Goal: Transaction & Acquisition: Download file/media

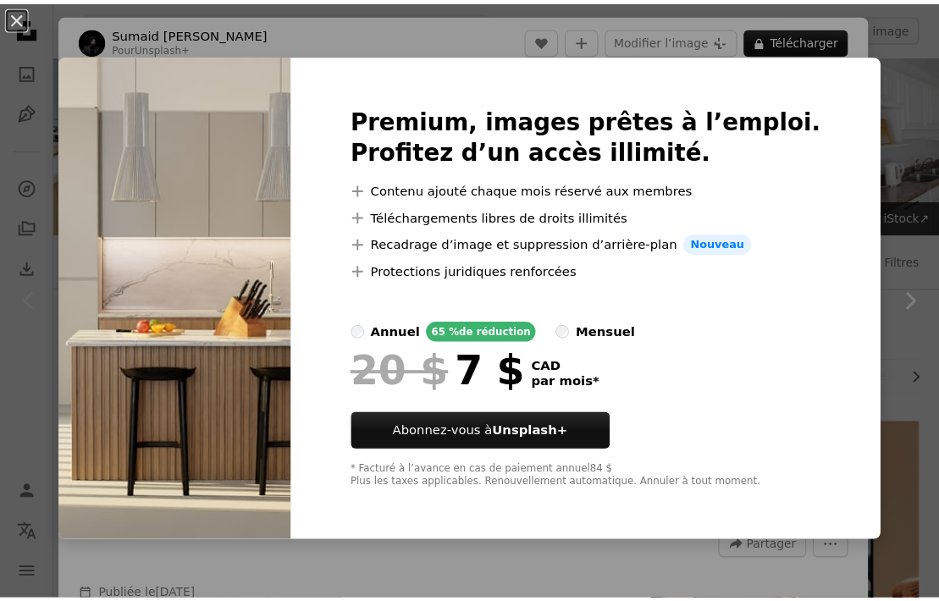
scroll to position [297, 0]
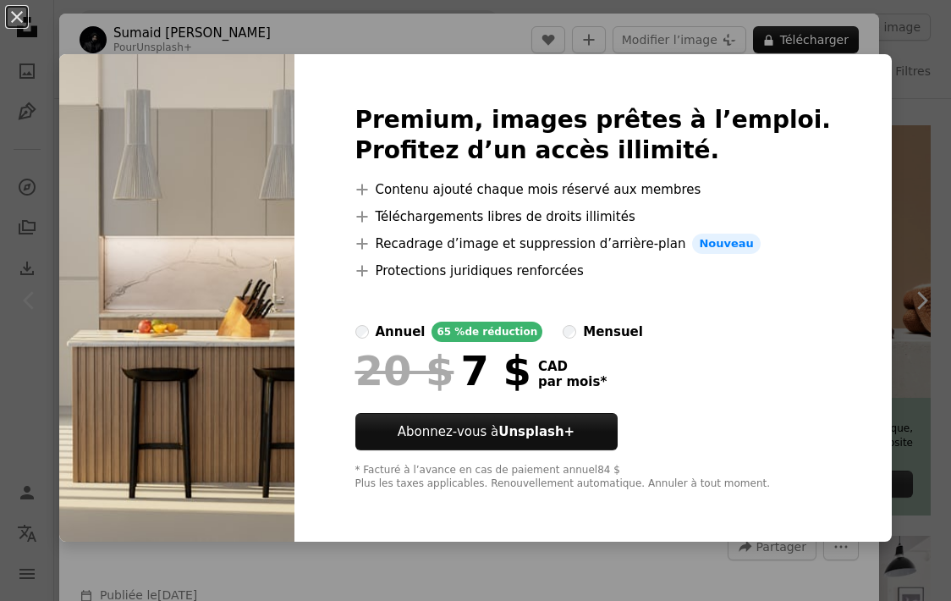
click at [887, 31] on div "An X shape Premium, images prêtes à l’emploi. Profitez d’un accès illimité. A p…" at bounding box center [475, 300] width 951 height 601
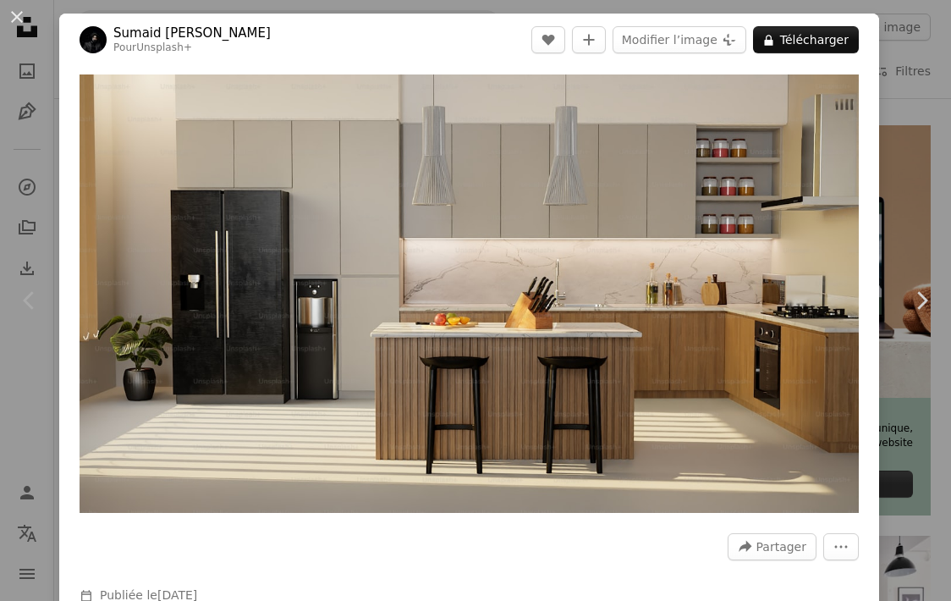
click at [17, 89] on div "An X shape Chevron left Chevron right Sumaid pal Singh Bakshi Pour Unsplash+ A …" at bounding box center [475, 300] width 951 height 601
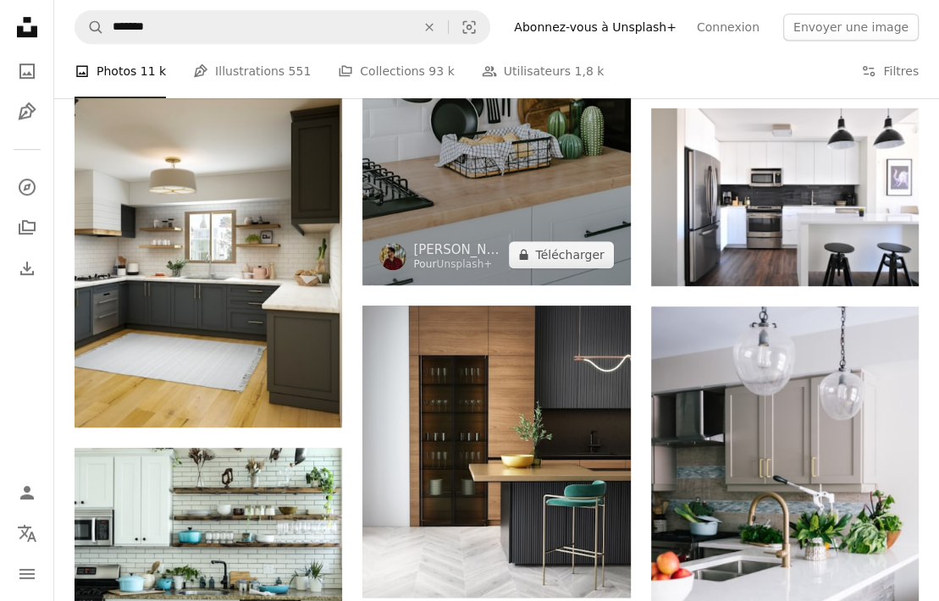
scroll to position [758, 0]
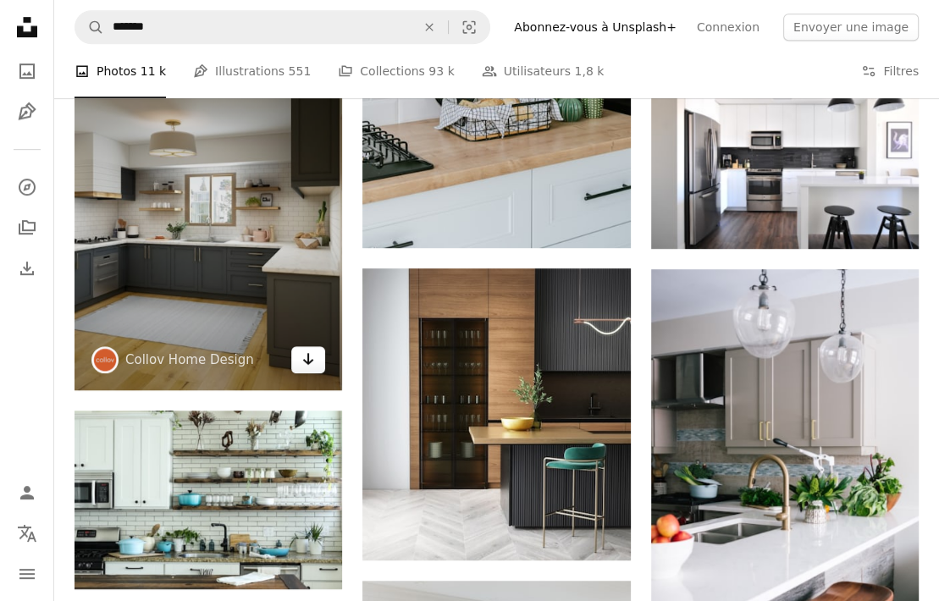
click at [308, 363] on icon "Télécharger" at bounding box center [308, 359] width 11 height 12
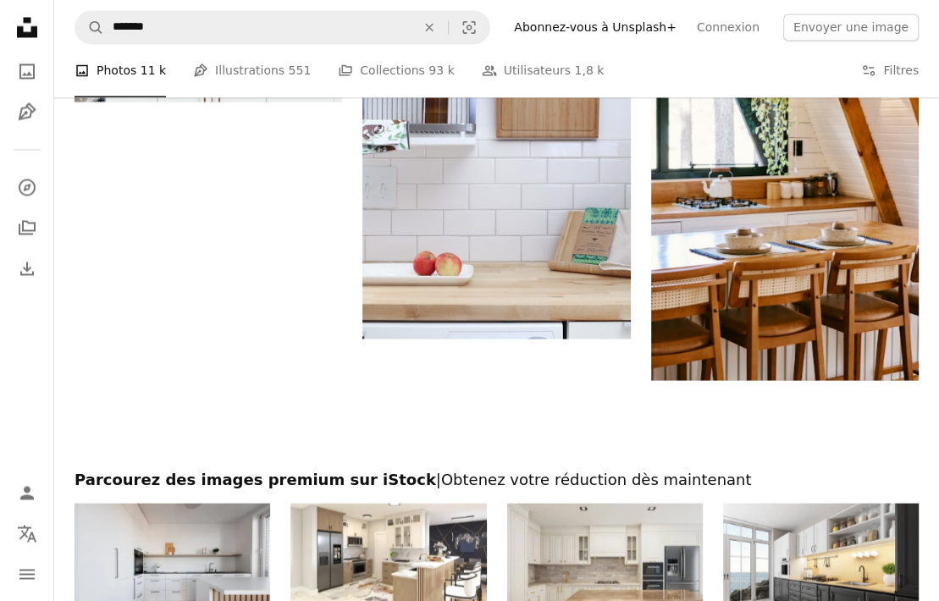
scroll to position [2069, 0]
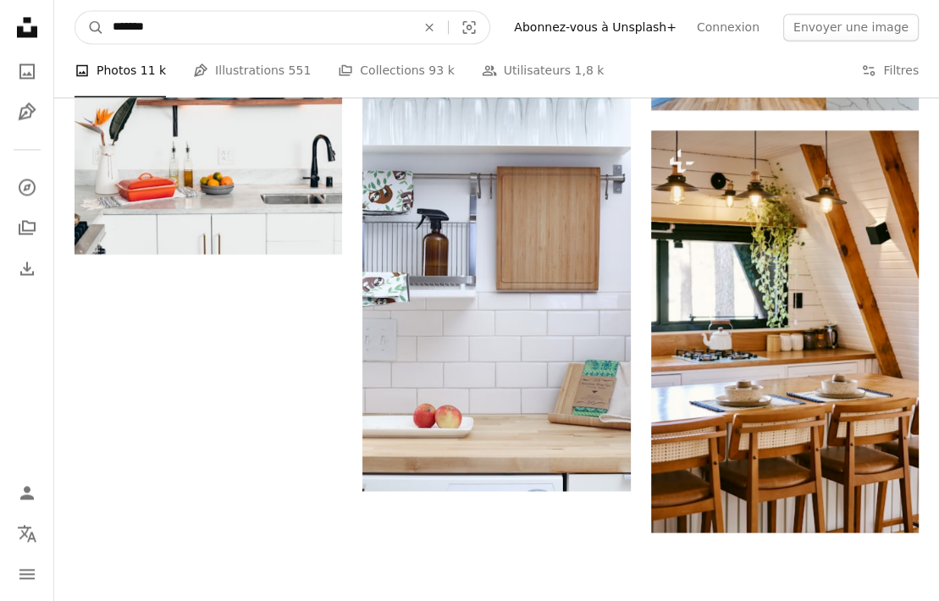
click at [290, 35] on input "*******" at bounding box center [257, 27] width 306 height 32
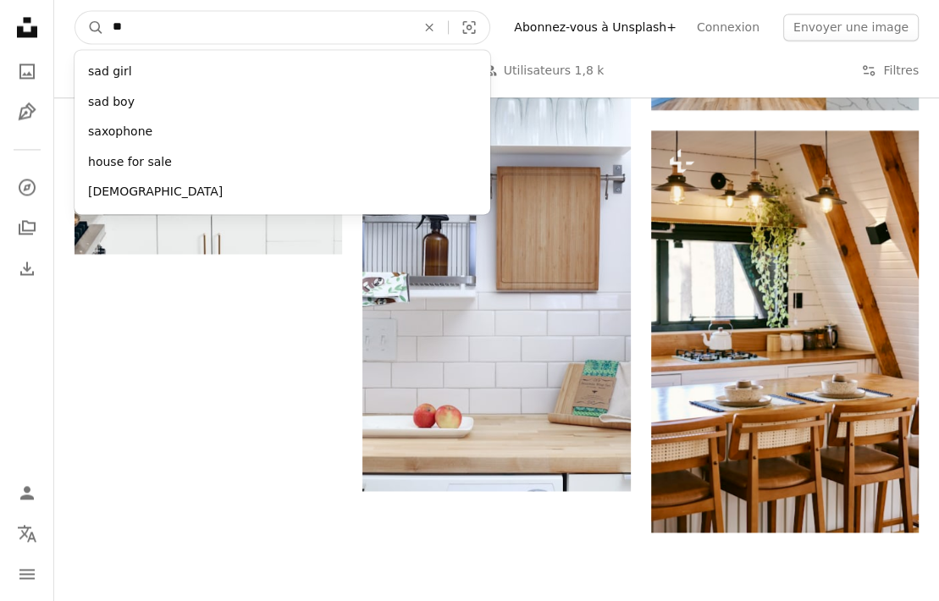
type input "*"
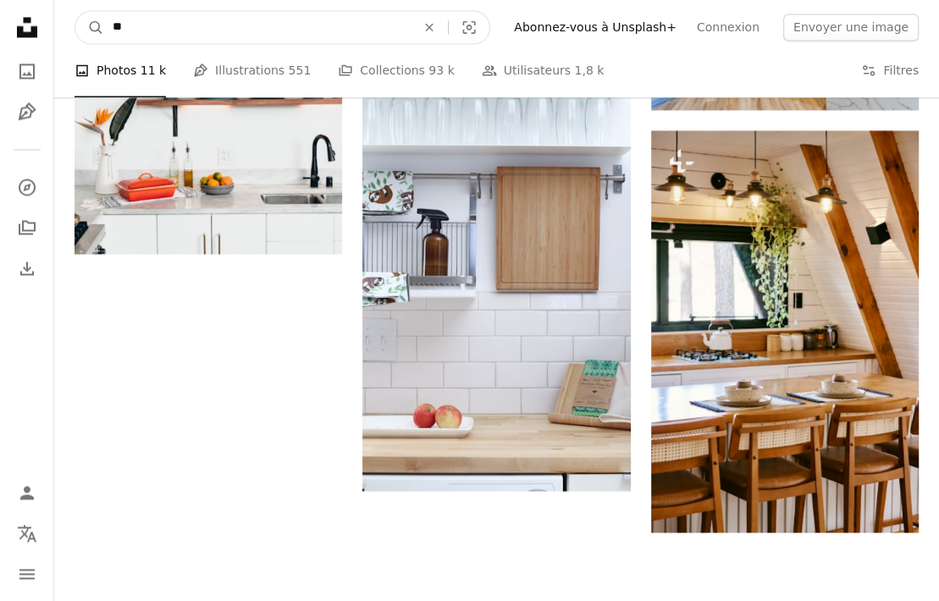
type input "*"
type input "********"
click button "A magnifying glass" at bounding box center [89, 27] width 29 height 32
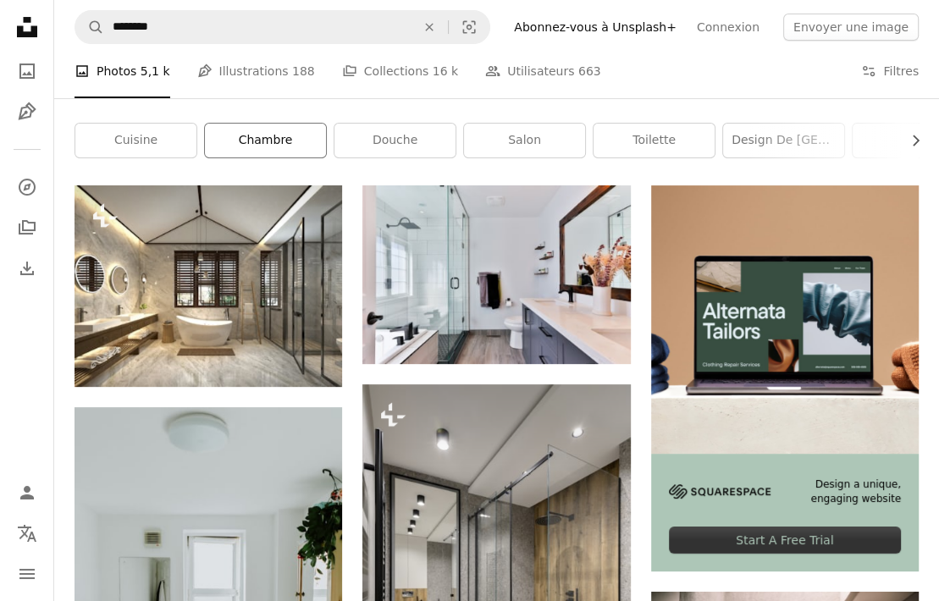
scroll to position [237, 0]
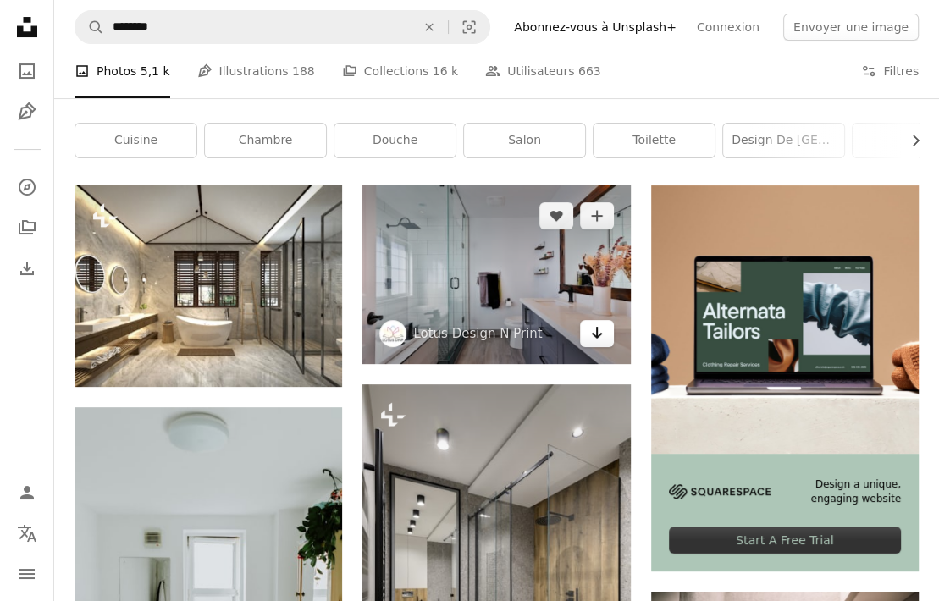
click at [603, 334] on icon "Arrow pointing down" at bounding box center [597, 333] width 14 height 20
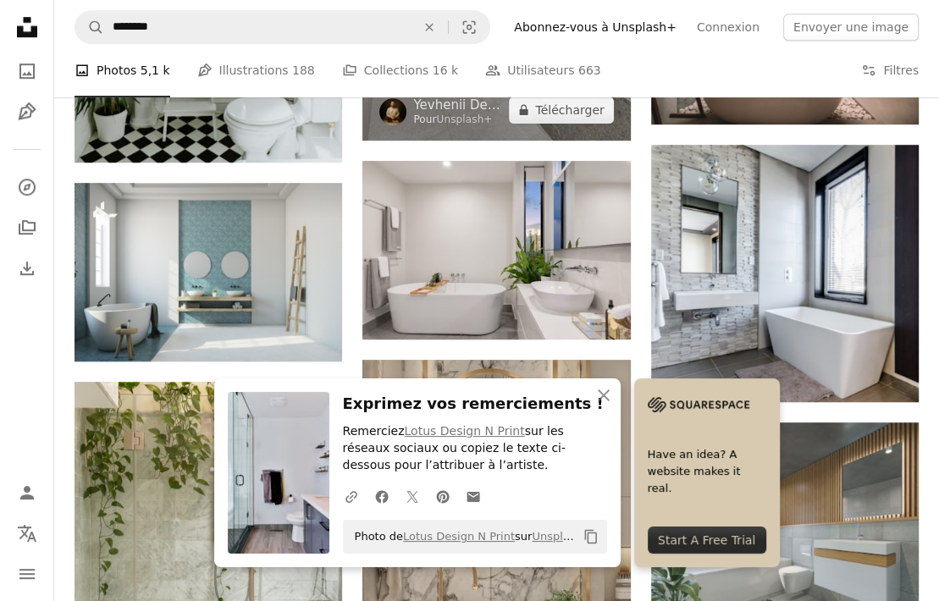
scroll to position [882, 0]
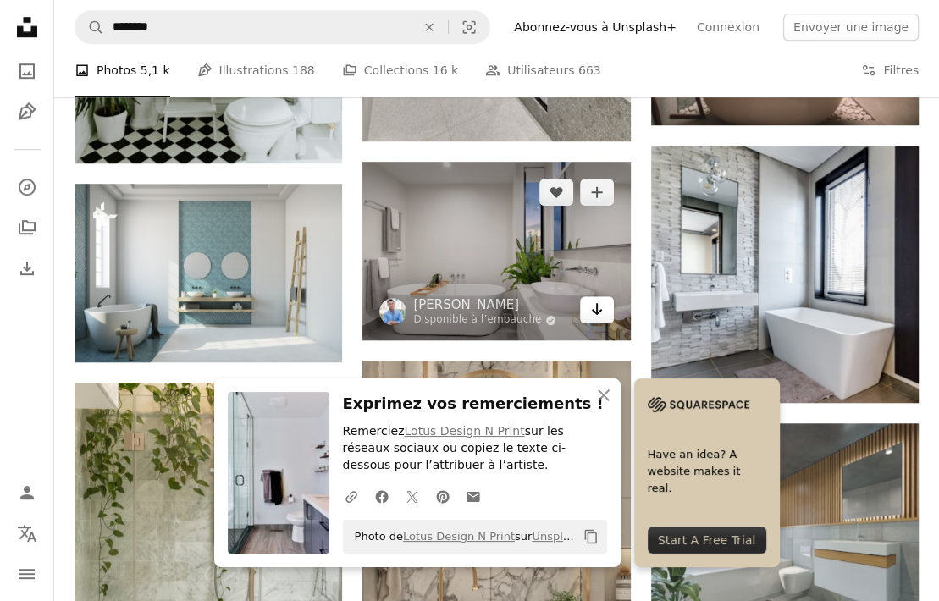
click at [598, 316] on icon "Arrow pointing down" at bounding box center [597, 309] width 14 height 20
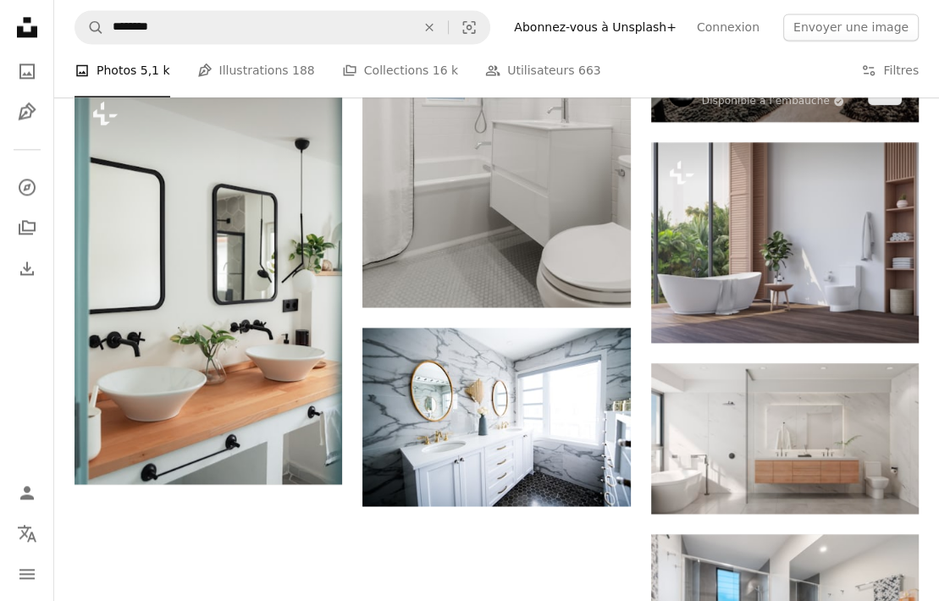
scroll to position [1807, 0]
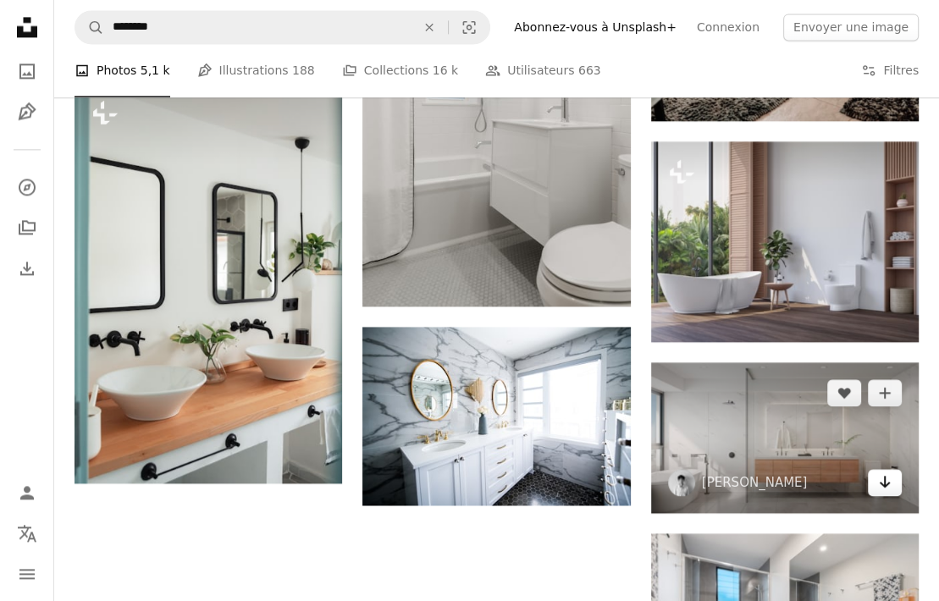
click at [877, 489] on link "Arrow pointing down" at bounding box center [885, 482] width 34 height 27
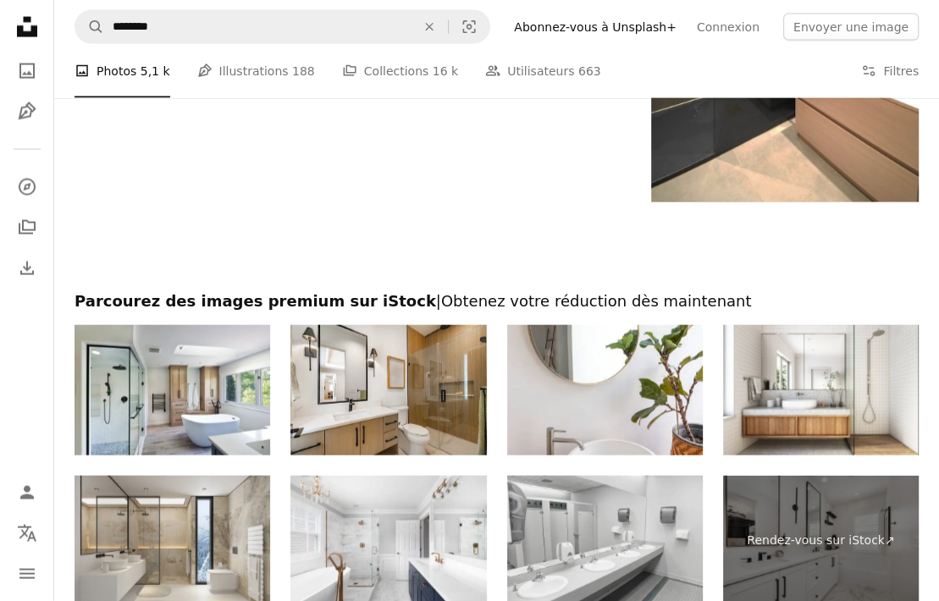
scroll to position [2758, 0]
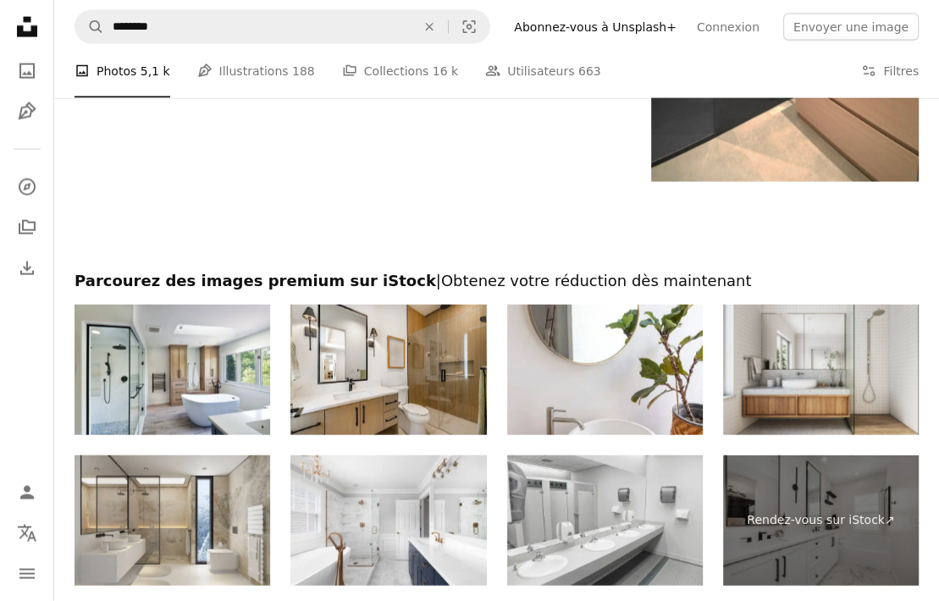
click at [845, 342] on img at bounding box center [821, 370] width 196 height 130
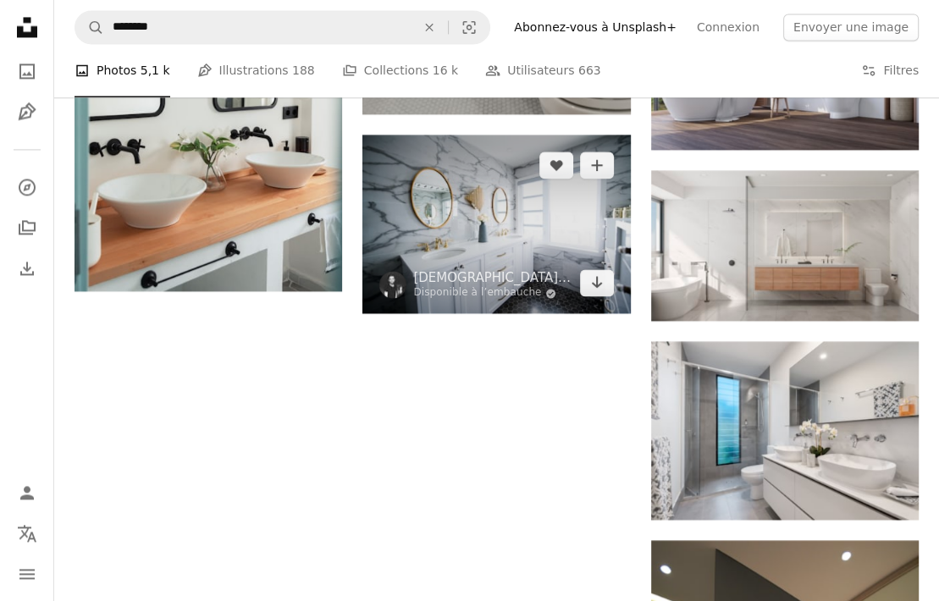
scroll to position [1791, 0]
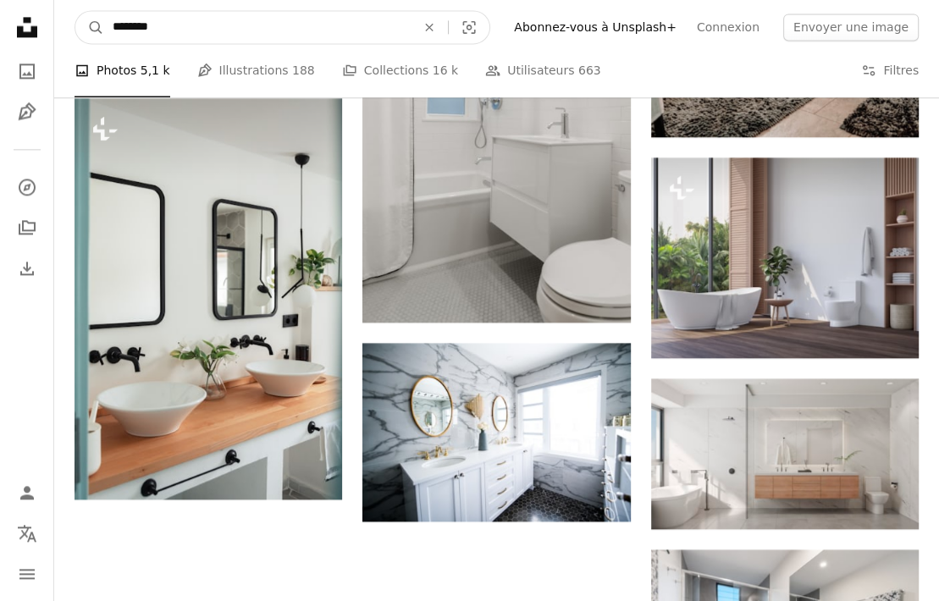
click at [228, 35] on input "********" at bounding box center [257, 27] width 306 height 32
click at [233, 32] on input "********" at bounding box center [257, 27] width 306 height 32
type input "*******"
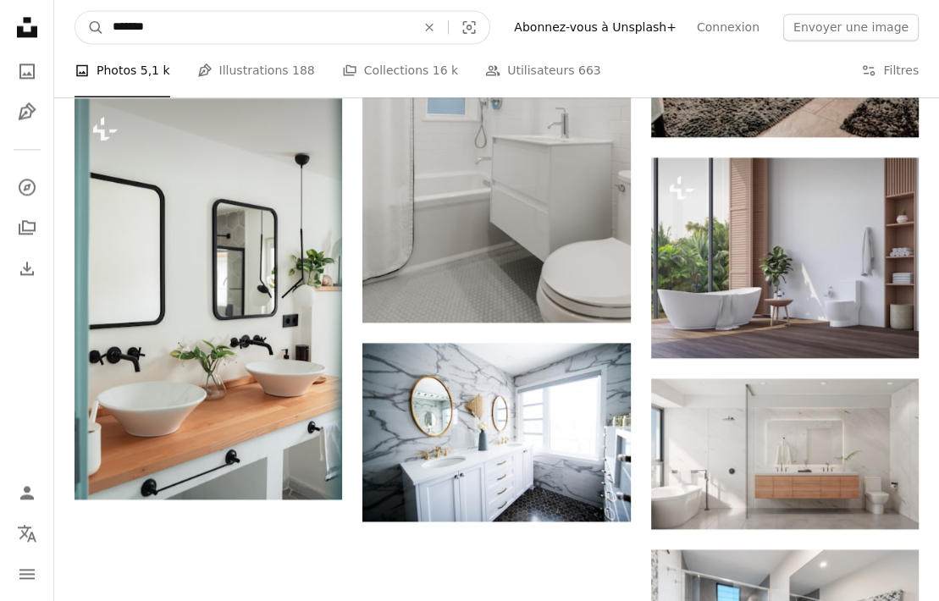
click at [75, 11] on button "A magnifying glass" at bounding box center [89, 27] width 29 height 32
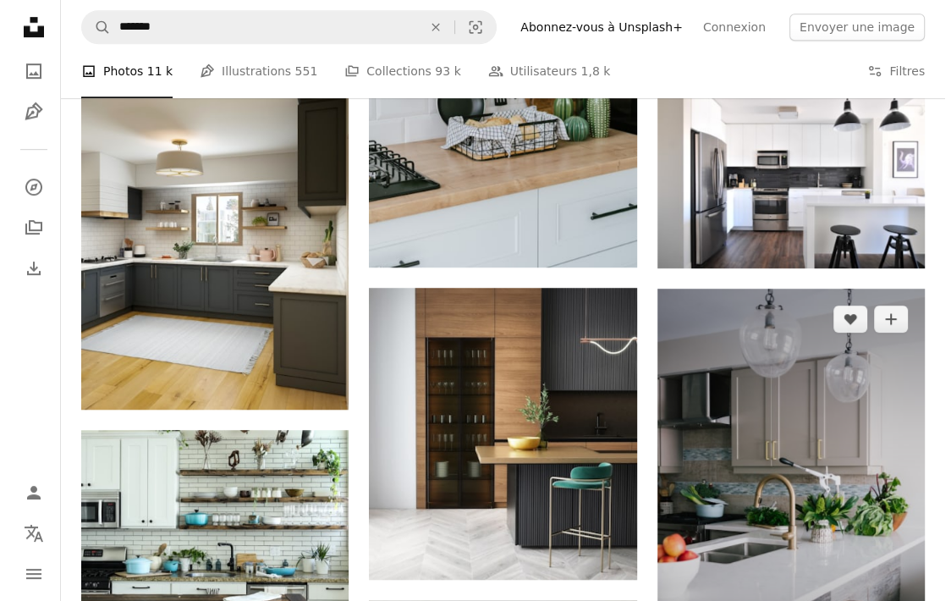
scroll to position [739, 0]
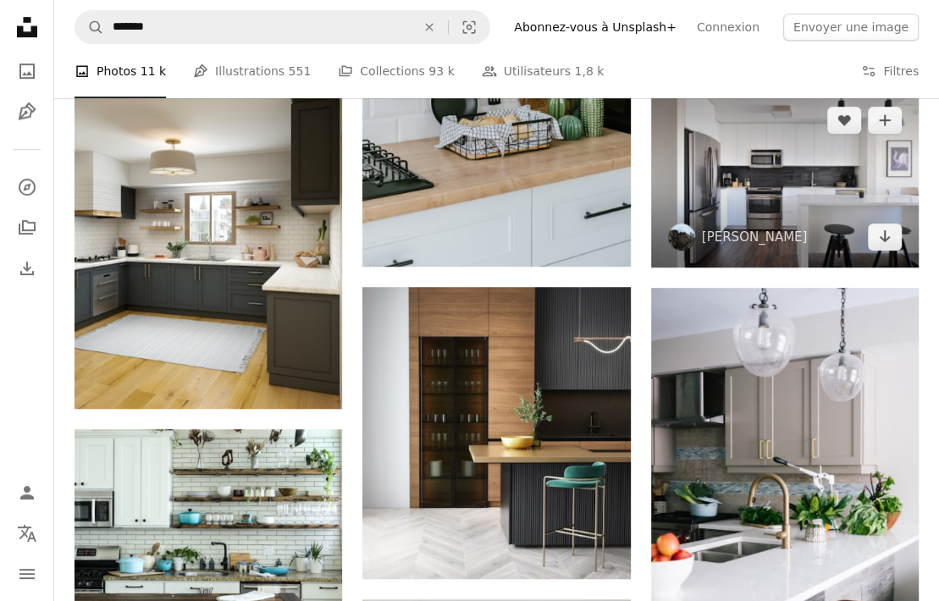
click at [779, 205] on img at bounding box center [785, 179] width 268 height 178
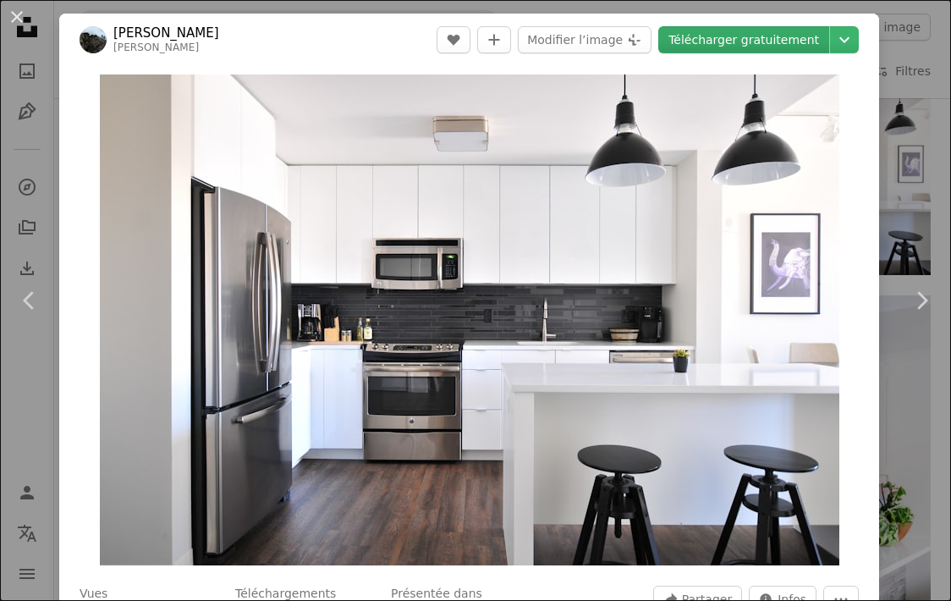
click at [758, 36] on link "Télécharger gratuitement" at bounding box center [744, 39] width 171 height 27
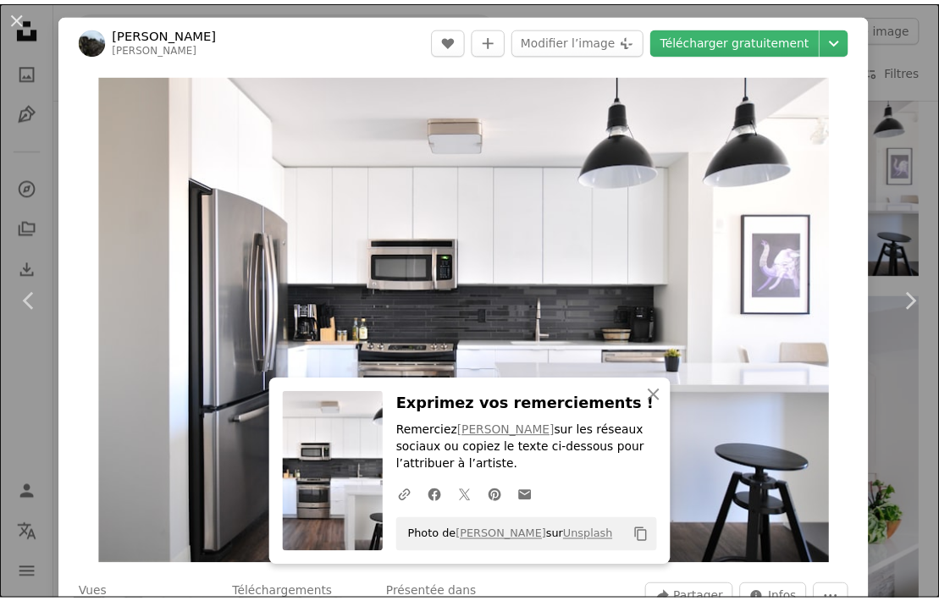
scroll to position [525, 0]
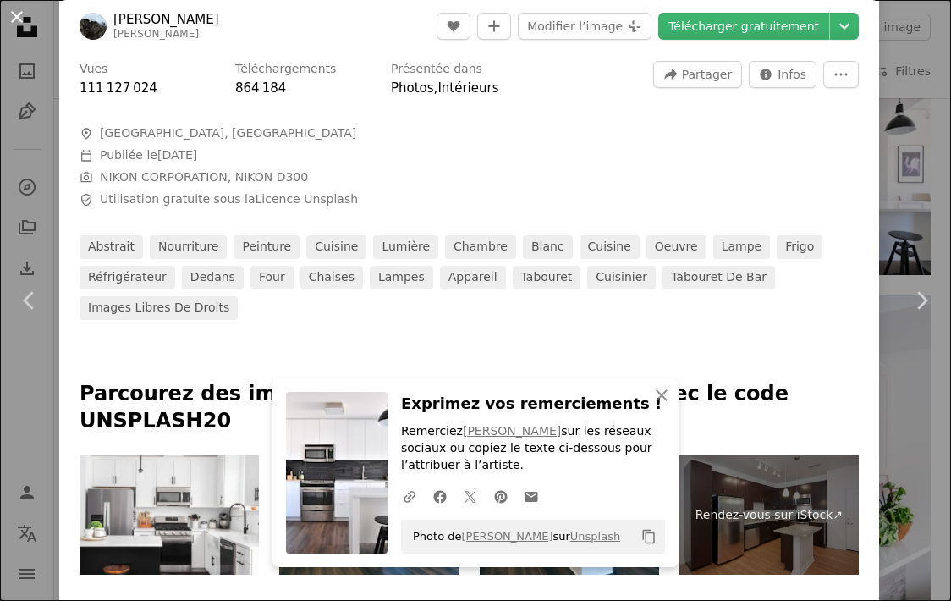
click at [18, 19] on button "An X shape" at bounding box center [17, 17] width 20 height 20
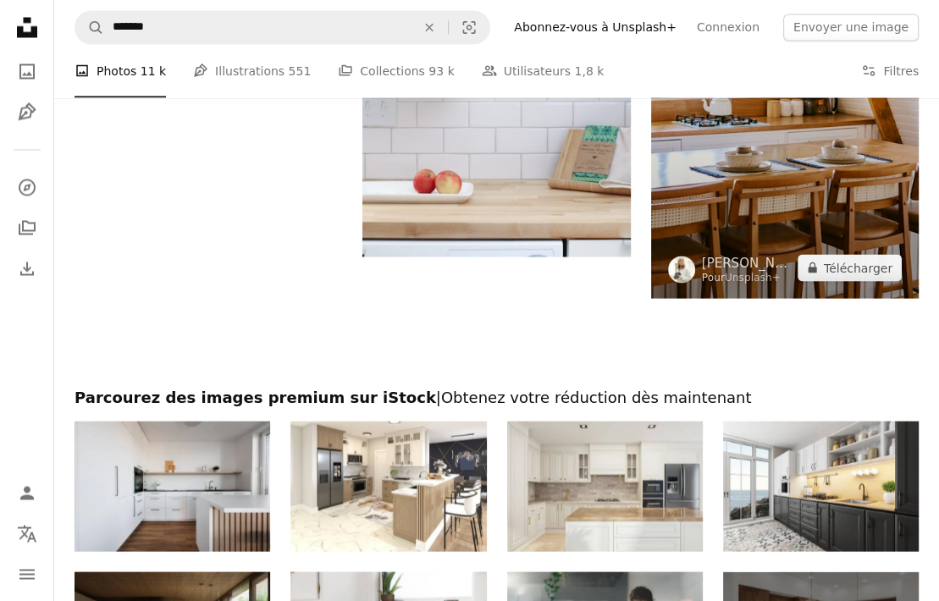
scroll to position [2544, 0]
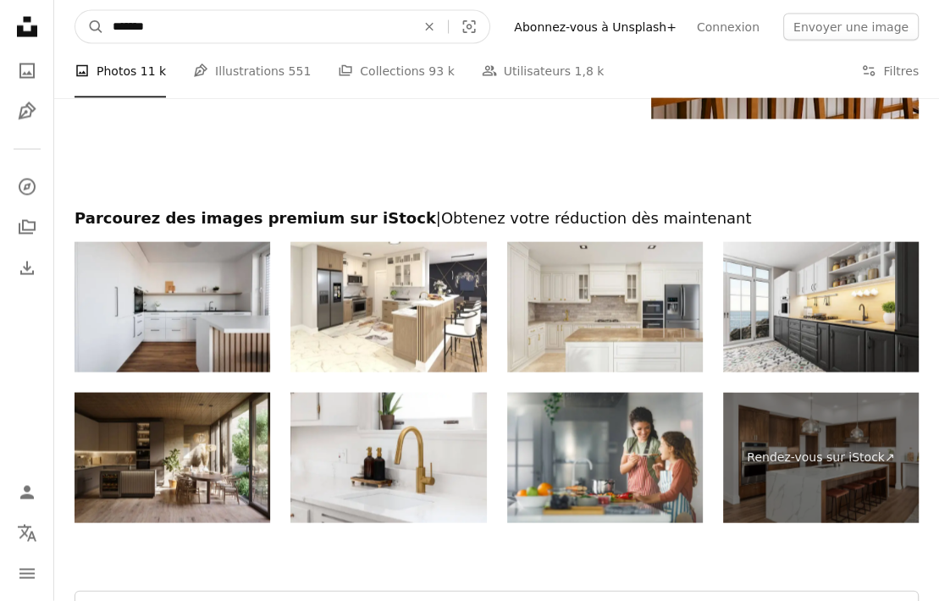
drag, startPoint x: 291, startPoint y: 25, endPoint x: 25, endPoint y: 10, distance: 267.0
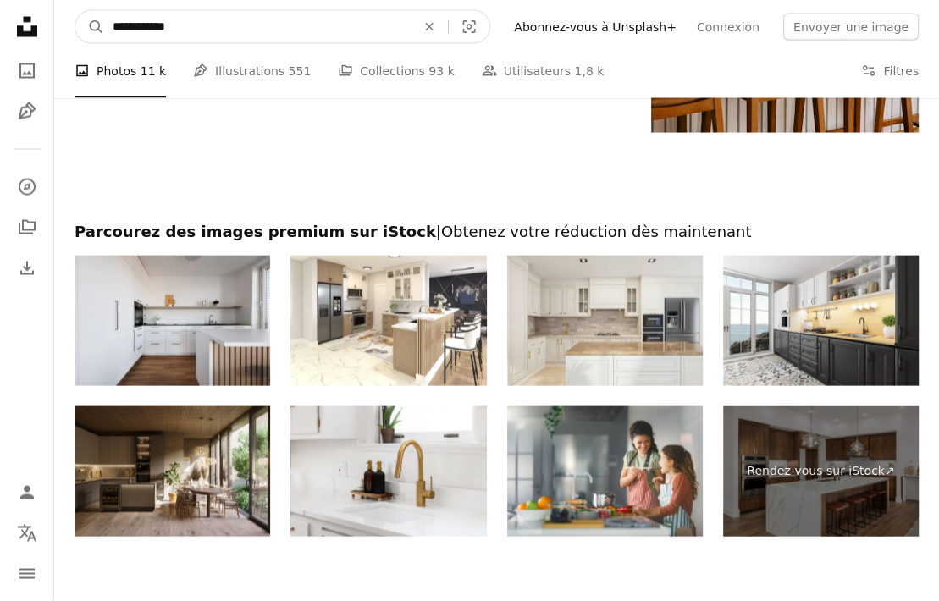
type input "**********"
click button "A magnifying glass" at bounding box center [89, 27] width 29 height 32
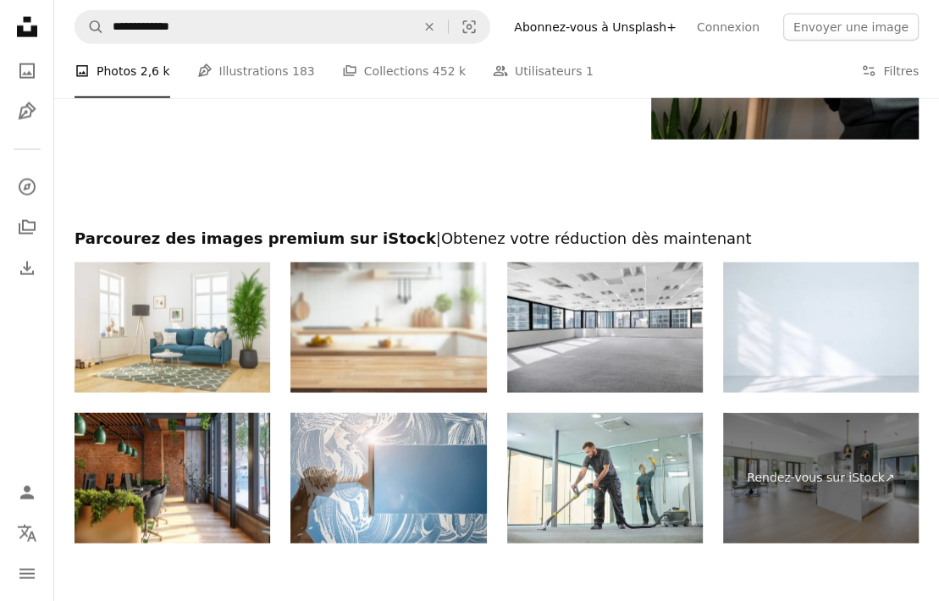
scroll to position [2928, 0]
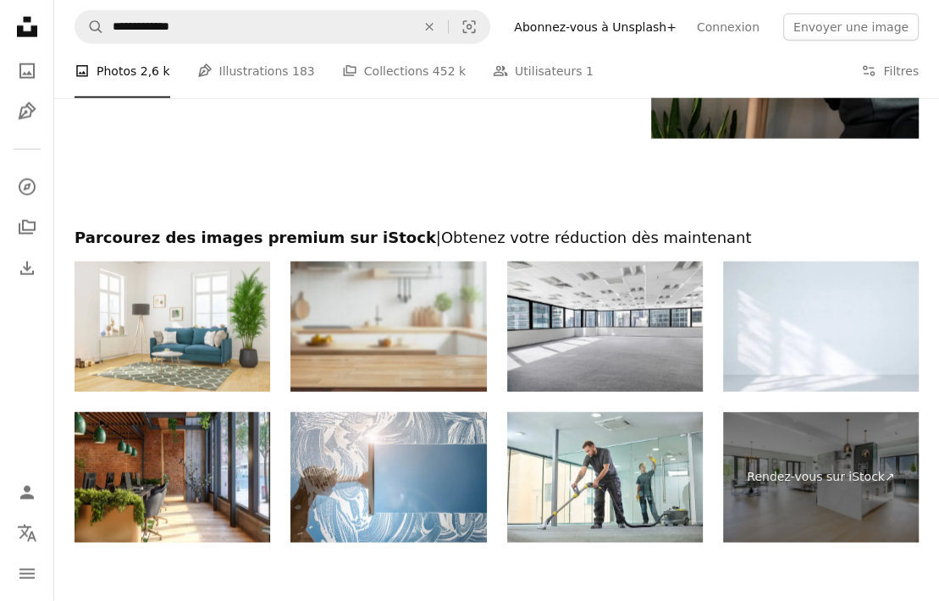
click at [386, 346] on img at bounding box center [388, 327] width 196 height 130
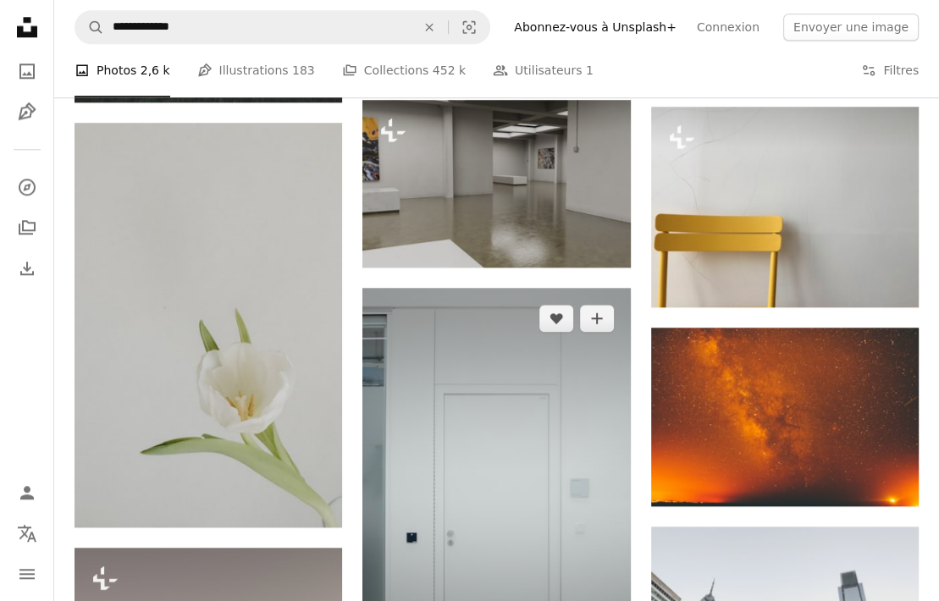
scroll to position [1343, 0]
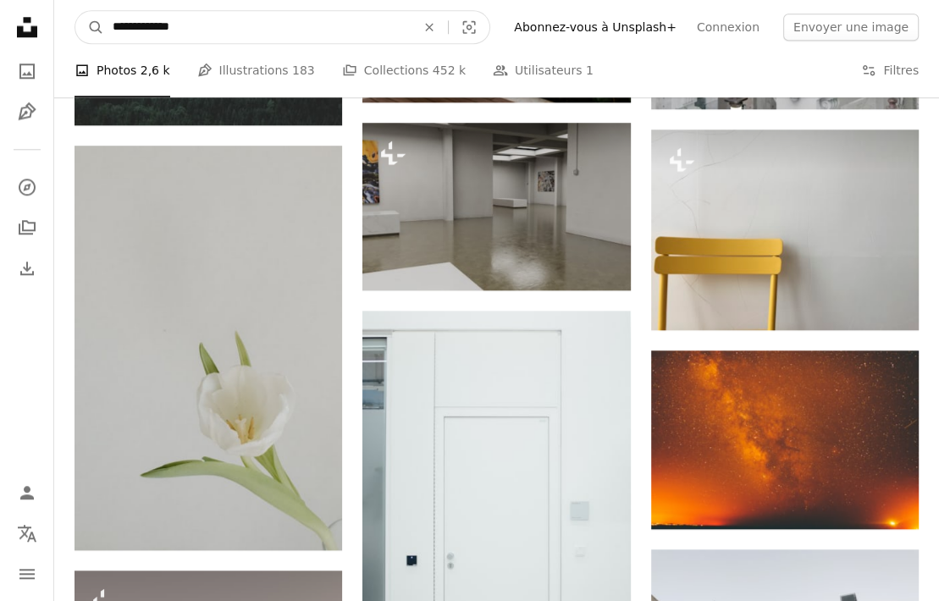
click at [214, 24] on input "**********" at bounding box center [257, 27] width 306 height 32
type input "********"
click button "A magnifying glass" at bounding box center [89, 27] width 29 height 32
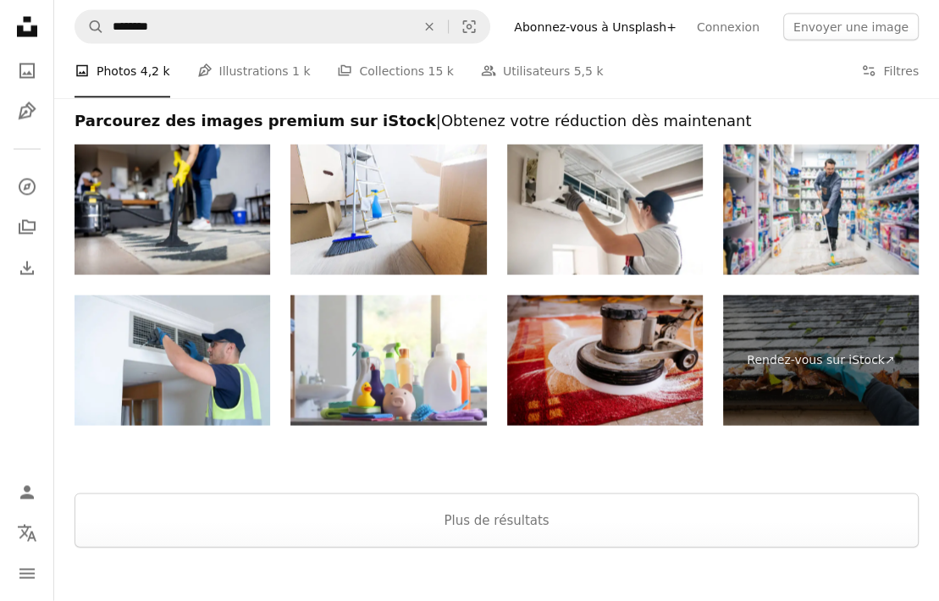
scroll to position [2386, 0]
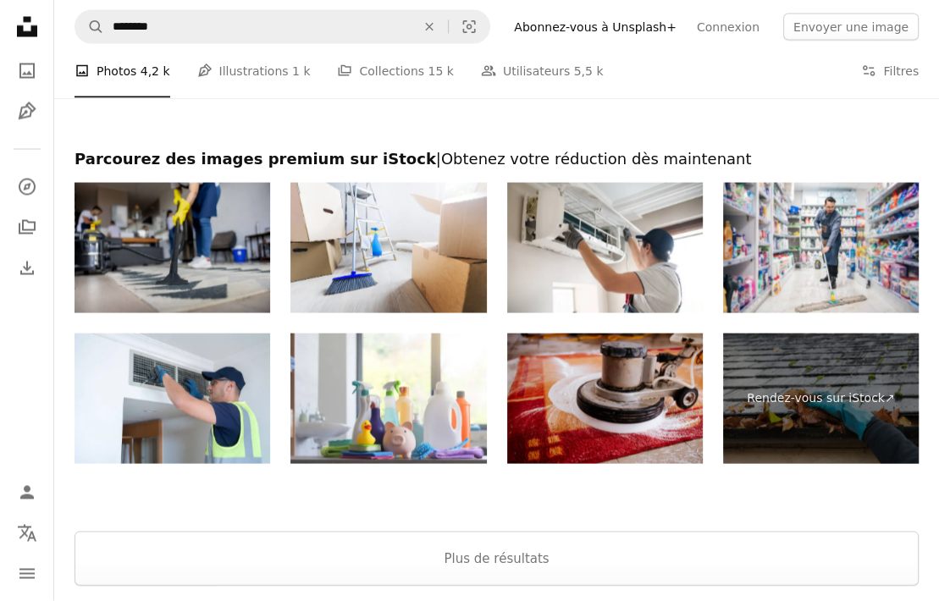
click at [254, 233] on img at bounding box center [172, 248] width 196 height 130
